Goal: Transaction & Acquisition: Purchase product/service

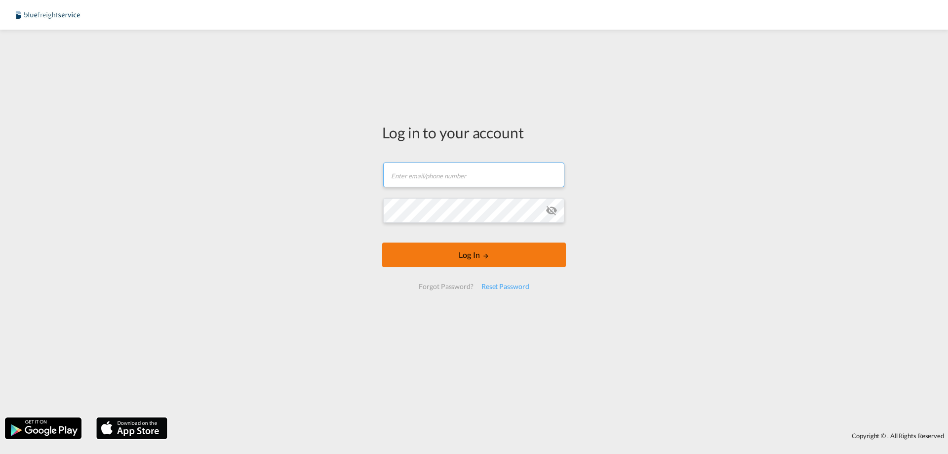
type input "[PERSON_NAME][EMAIL_ADDRESS][PERSON_NAME][DOMAIN_NAME]"
click at [487, 255] on md-icon "LOGIN" at bounding box center [485, 255] width 7 height 7
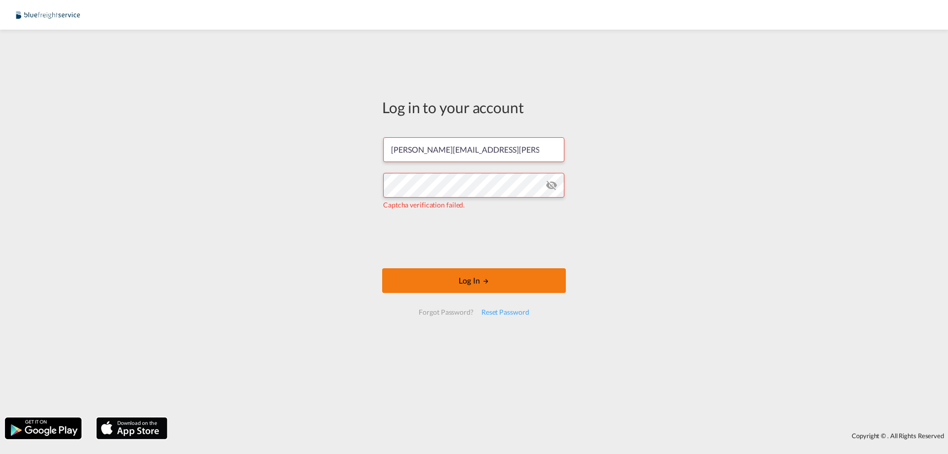
click at [479, 280] on button "Log In" at bounding box center [474, 280] width 184 height 25
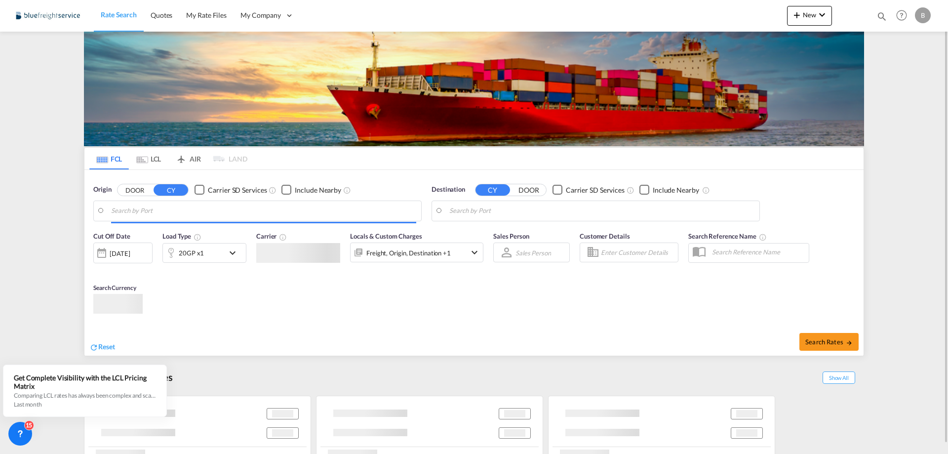
type input "[GEOGRAPHIC_DATA], [GEOGRAPHIC_DATA]"
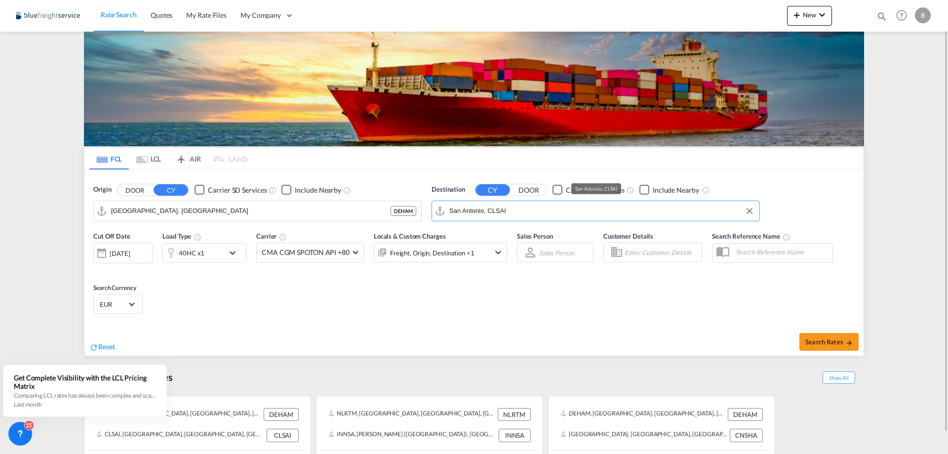
click at [515, 214] on input "San Antonio, CLSAI" at bounding box center [601, 210] width 305 height 15
click at [501, 236] on div "[GEOGRAPHIC_DATA] [GEOGRAPHIC_DATA]" at bounding box center [526, 238] width 188 height 30
type input "[GEOGRAPHIC_DATA], [GEOGRAPHIC_DATA]"
click at [785, 202] on div "Origin DOOR CY Carrier SD Services Include Nearby [GEOGRAPHIC_DATA], DEHAM DEHA…" at bounding box center [473, 198] width 779 height 56
click at [830, 338] on span "Search Rates" at bounding box center [828, 342] width 47 height 8
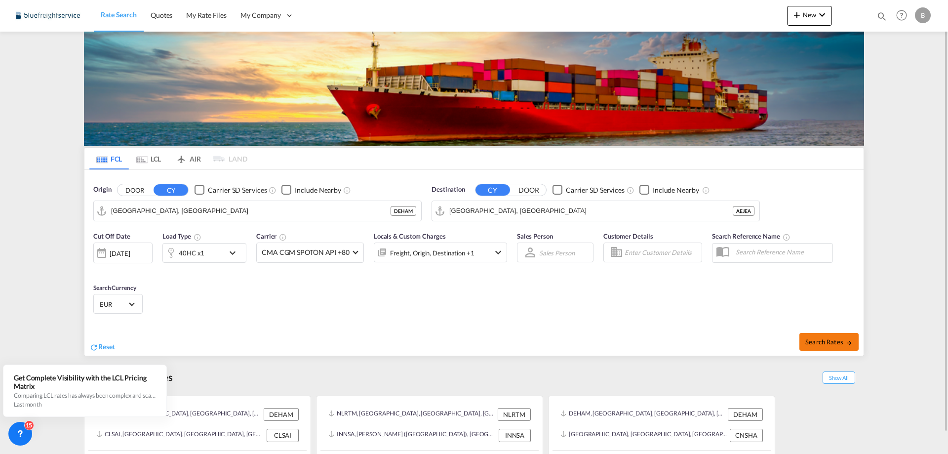
type input "DEHAM to AEJEA / [DATE]"
